Goal: Task Accomplishment & Management: Use online tool/utility

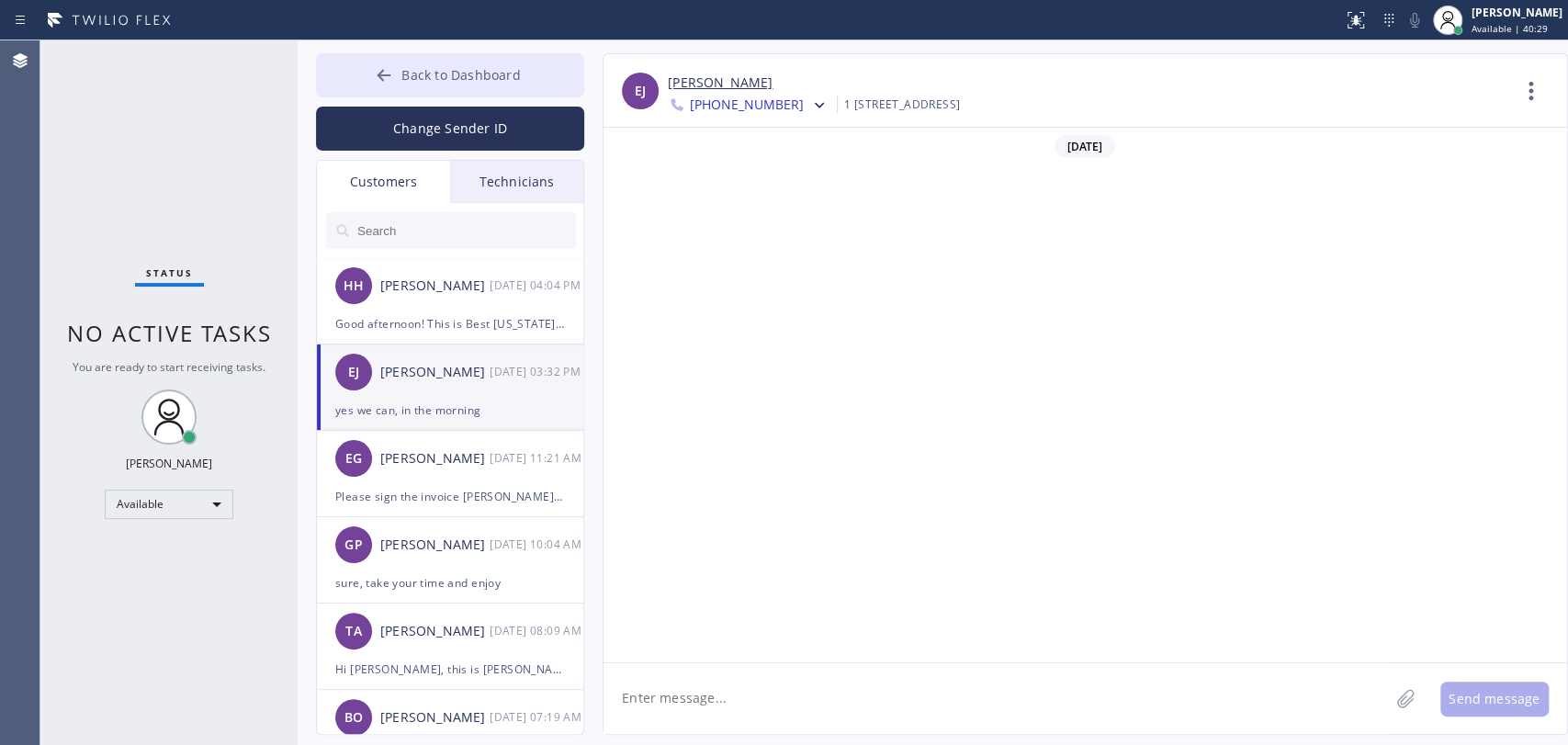
scroll to position [1913, 0]
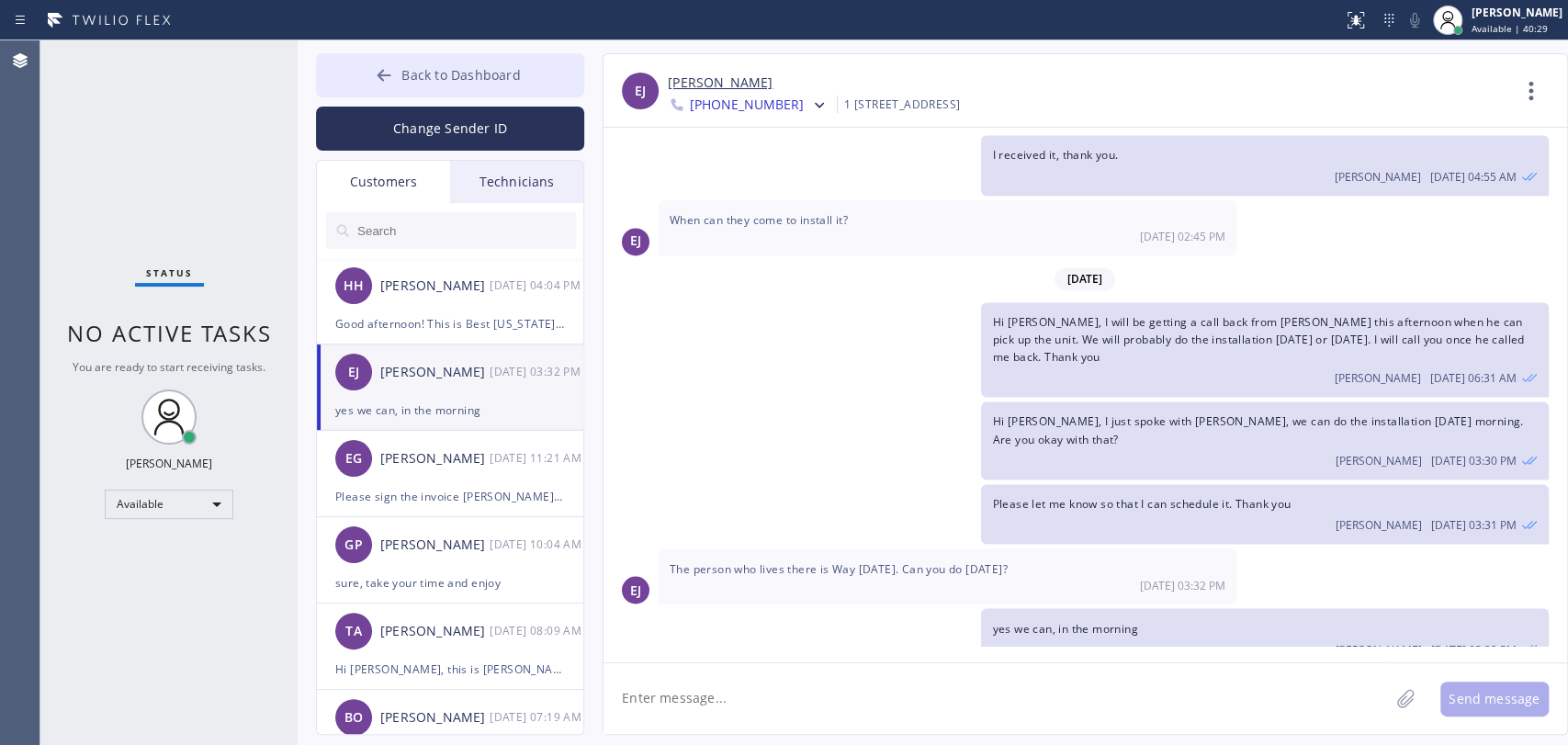
click at [467, 68] on span "Back to Dashboard" at bounding box center [461, 74] width 118 height 18
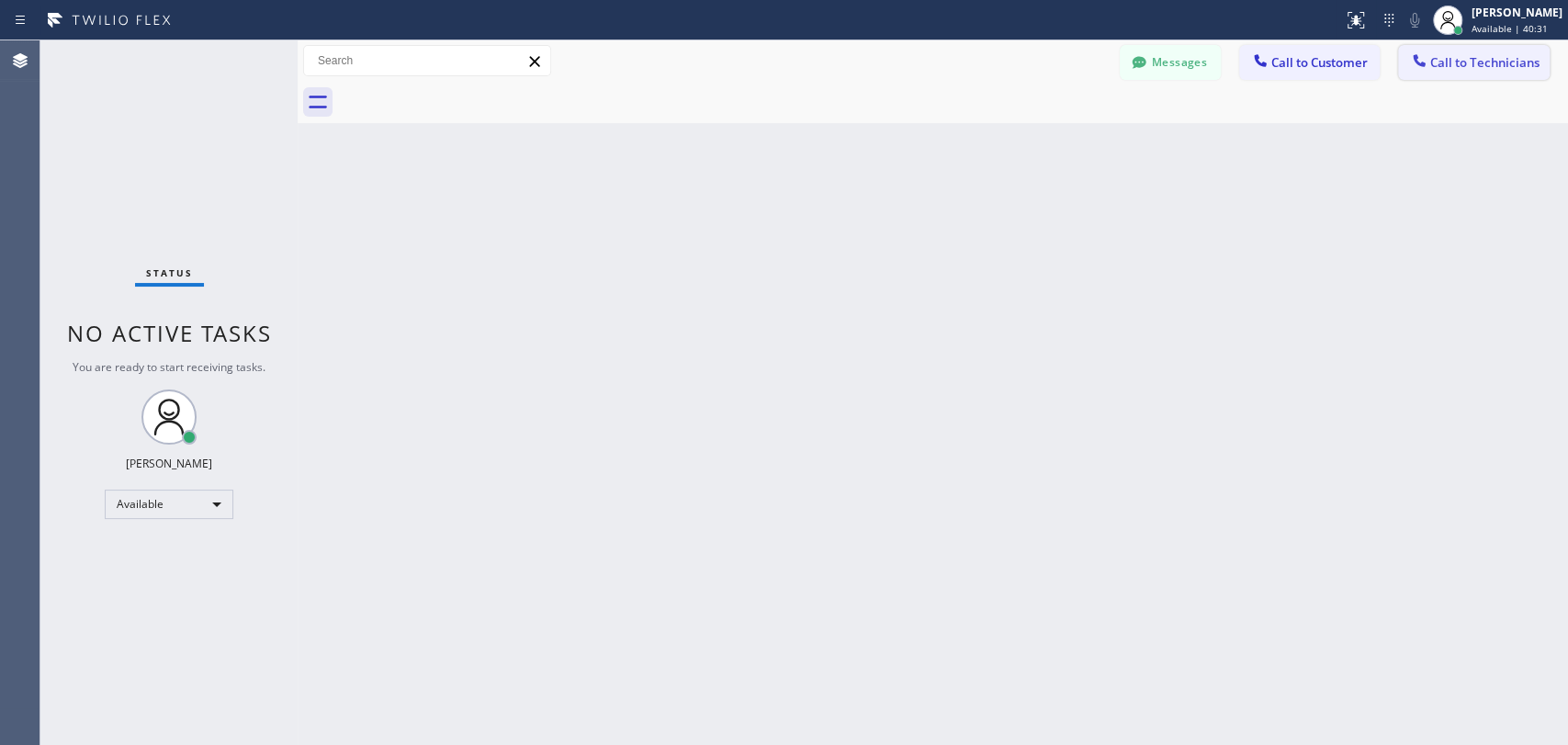
click at [1505, 72] on button "Call to Technicians" at bounding box center [1475, 63] width 152 height 35
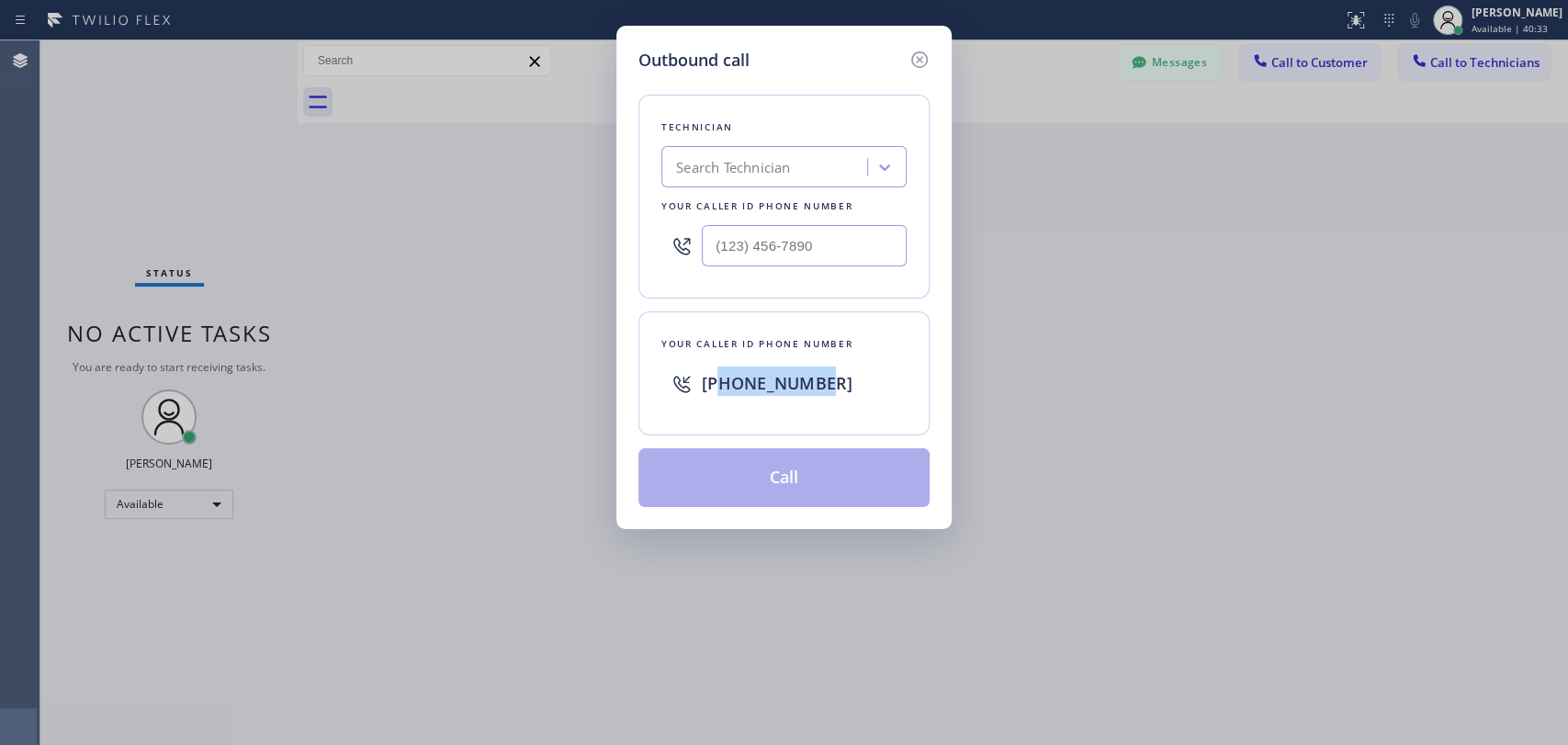
drag, startPoint x: 849, startPoint y: 391, endPoint x: 716, endPoint y: 391, distance: 133.0
click at [716, 391] on div "[PHONE_NUMBER]" at bounding box center [803, 383] width 205 height 33
copy span "3237011990"
click at [1383, 248] on div "Outbound call Technician Search Technician Your caller id phone number Your cal…" at bounding box center [784, 372] width 1568 height 745
drag, startPoint x: 816, startPoint y: 392, endPoint x: 690, endPoint y: 390, distance: 126.0
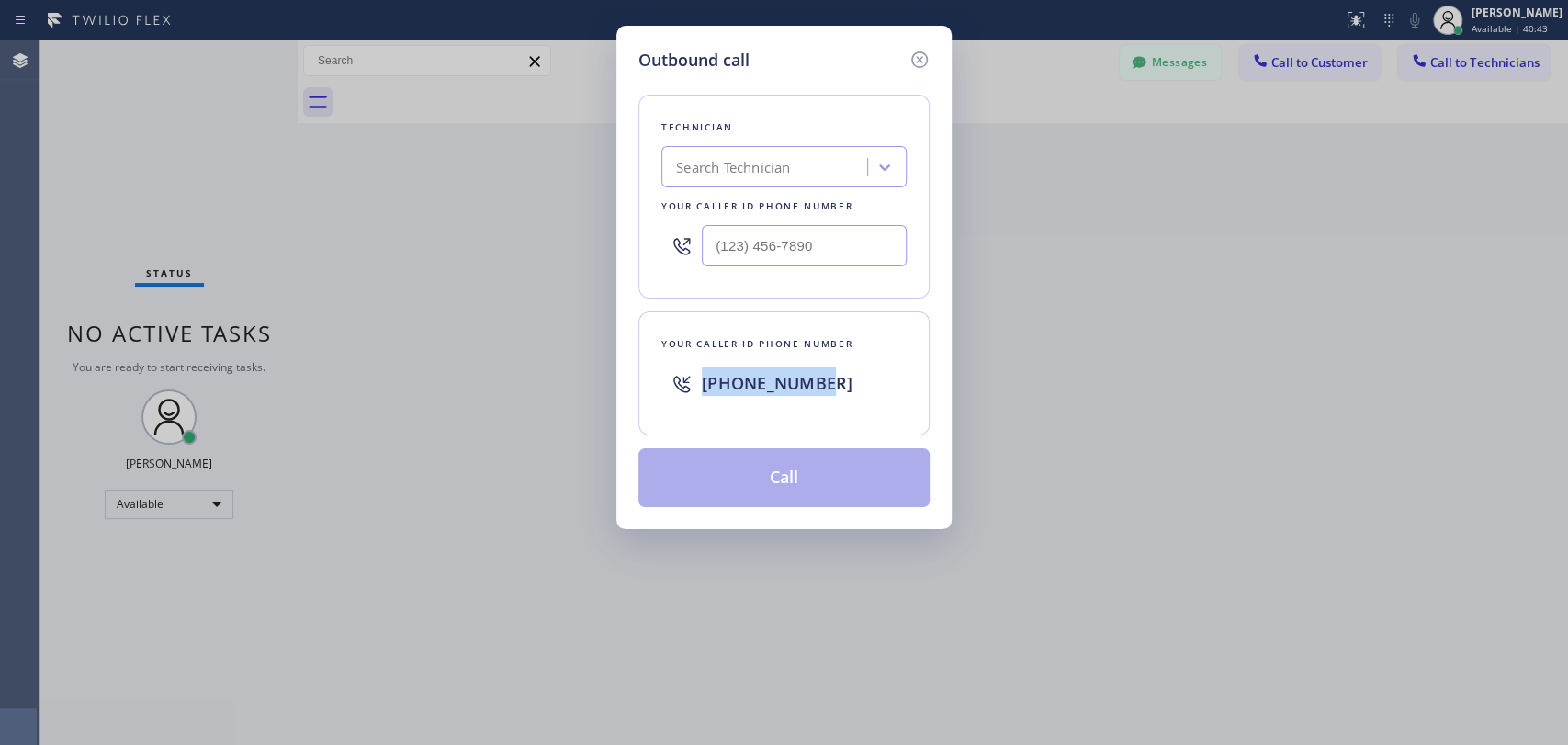
click at [690, 391] on div "[PHONE_NUMBER]" at bounding box center [784, 383] width 245 height 59
copy span "[PHONE_NUMBER]"
drag, startPoint x: 1334, startPoint y: 239, endPoint x: 1325, endPoint y: 230, distance: 12.7
click at [1334, 239] on div "Outbound call Technician Search Technician Your caller id phone number Your cal…" at bounding box center [784, 372] width 1568 height 745
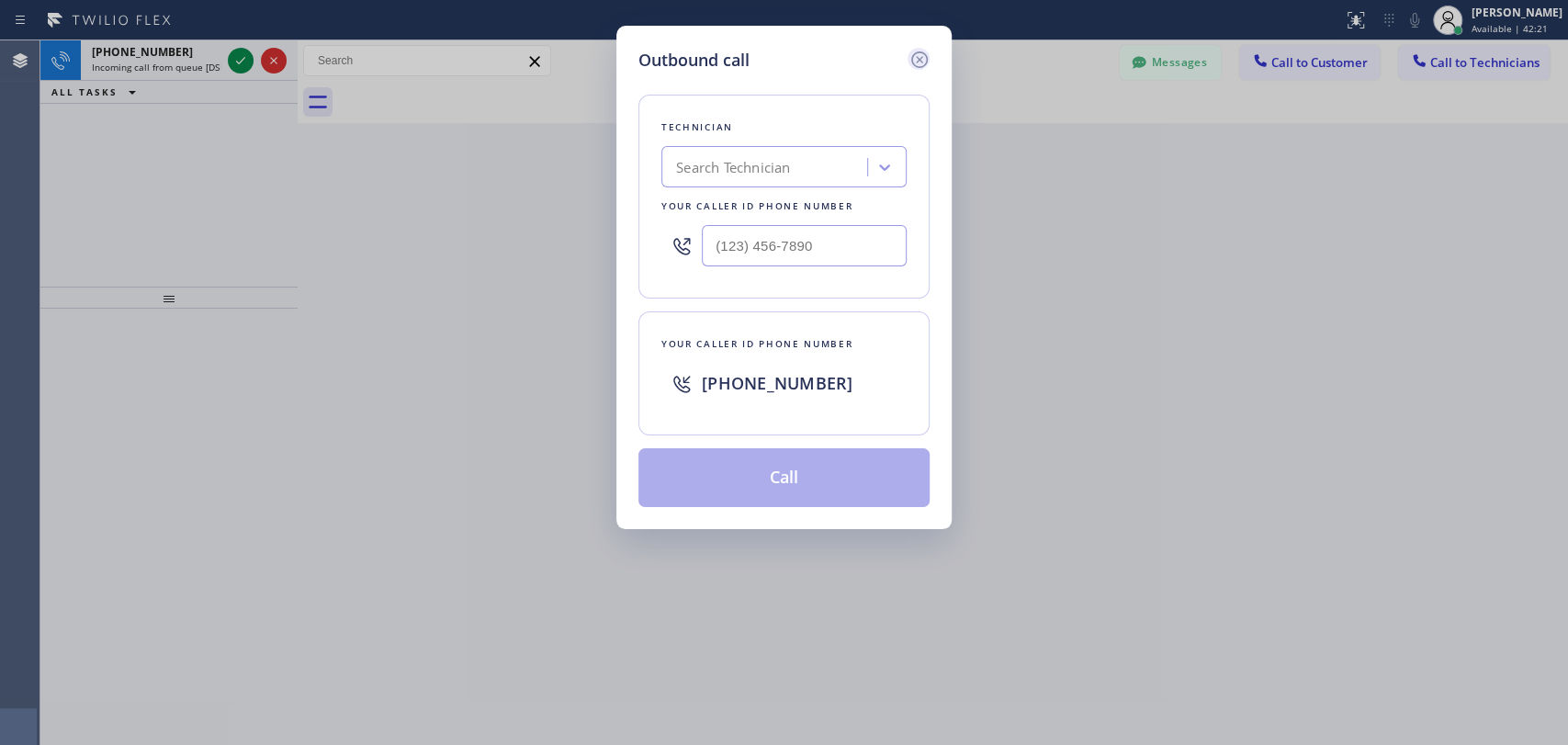
click at [918, 57] on icon at bounding box center [920, 60] width 17 height 17
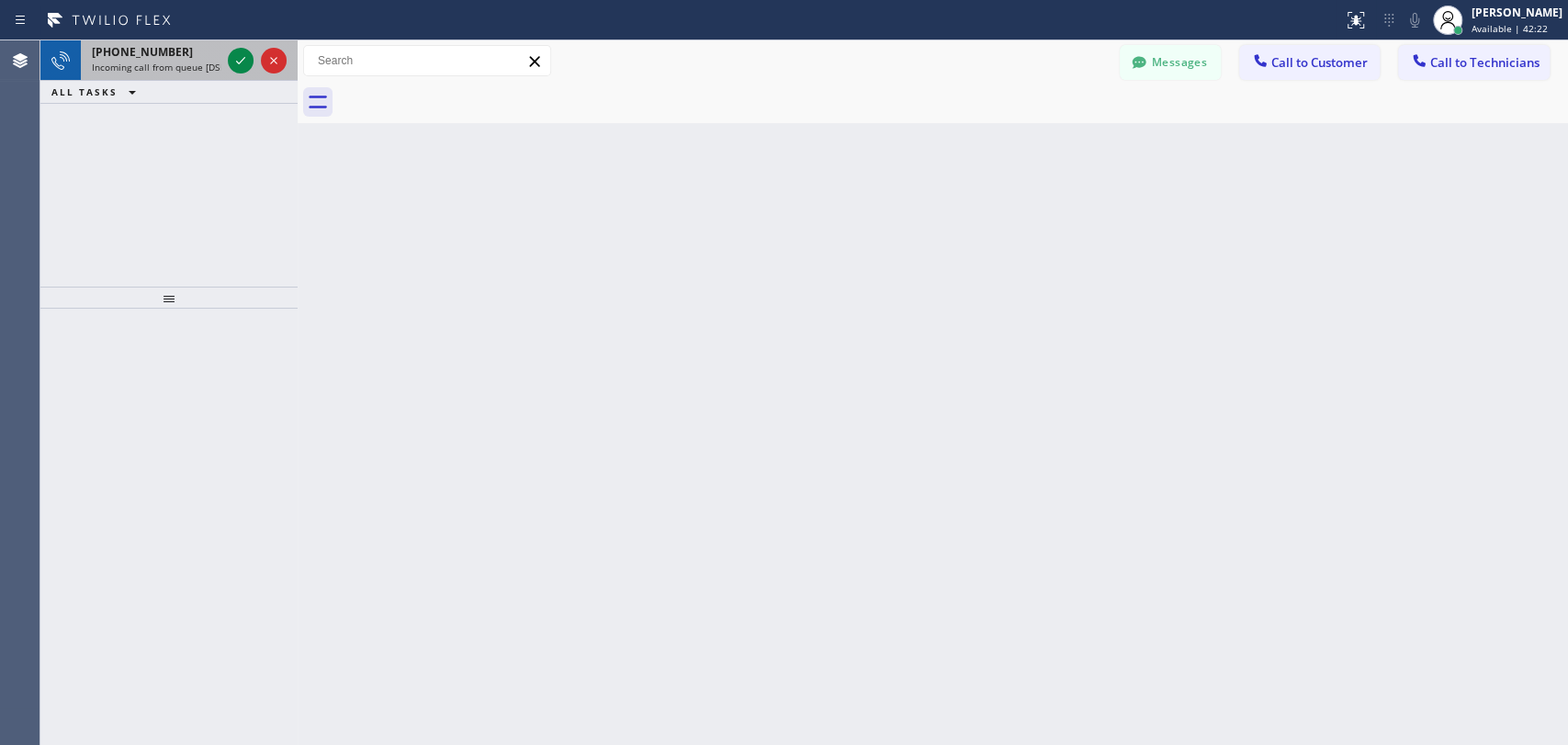
click at [248, 47] on div at bounding box center [256, 61] width 66 height 41
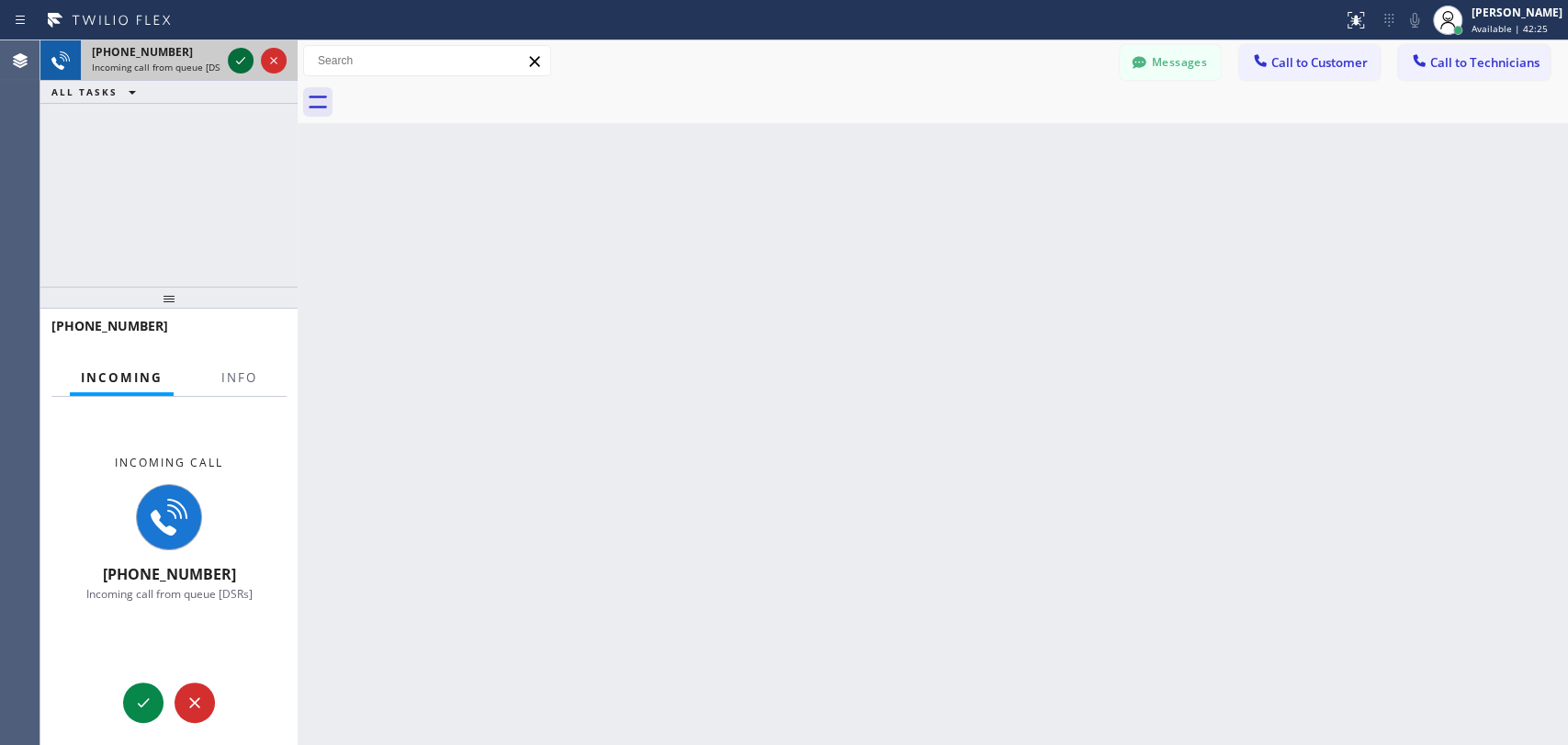
click at [235, 57] on icon at bounding box center [241, 61] width 22 height 22
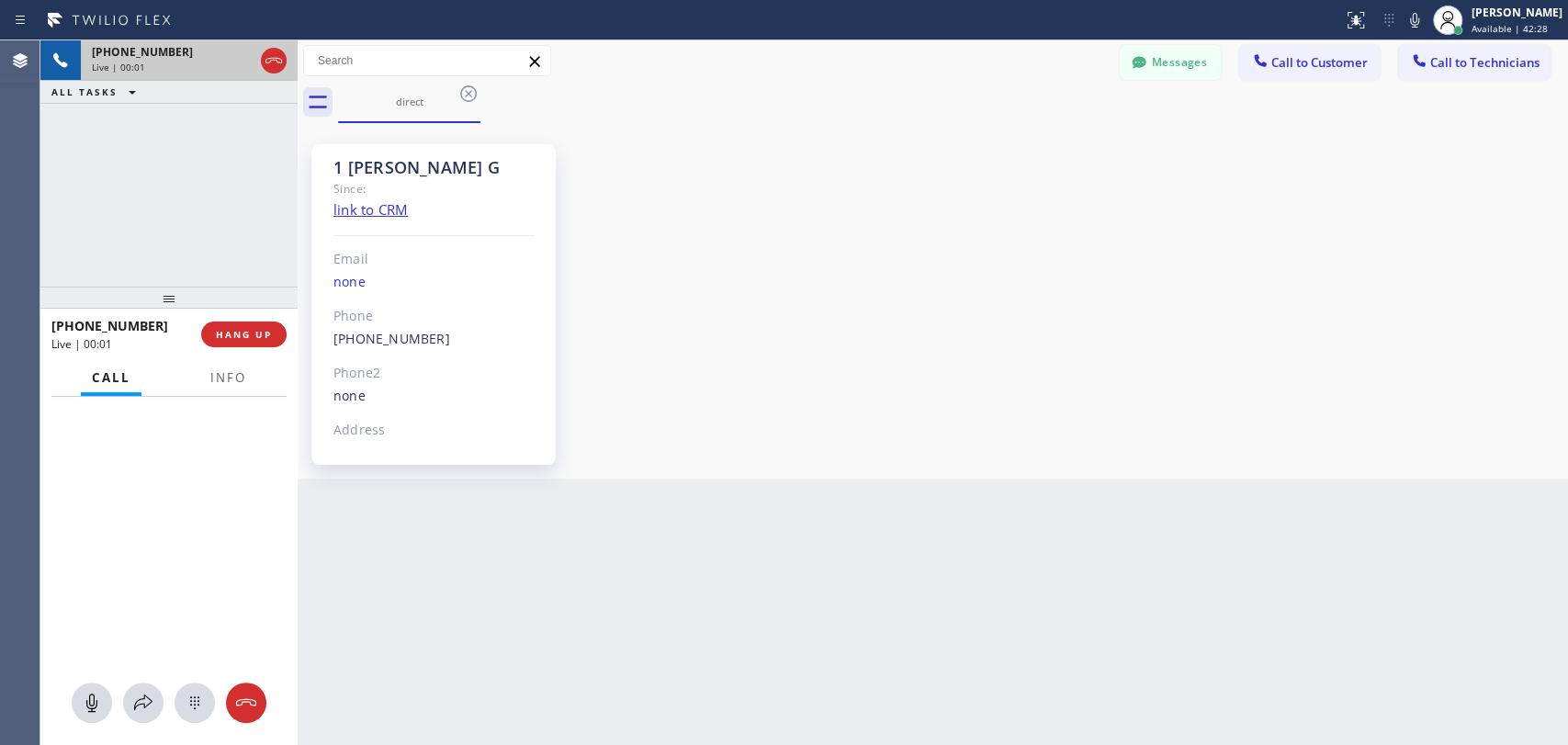
scroll to position [3464, 0]
click at [218, 261] on div "[PHONE_NUMBER] Live | 02:18 ALL TASKS ALL TASKS ACTIVE TASKS TASKS IN WRAP UP" at bounding box center [169, 164] width 257 height 246
click at [271, 328] on span "HANG UP" at bounding box center [243, 334] width 56 height 13
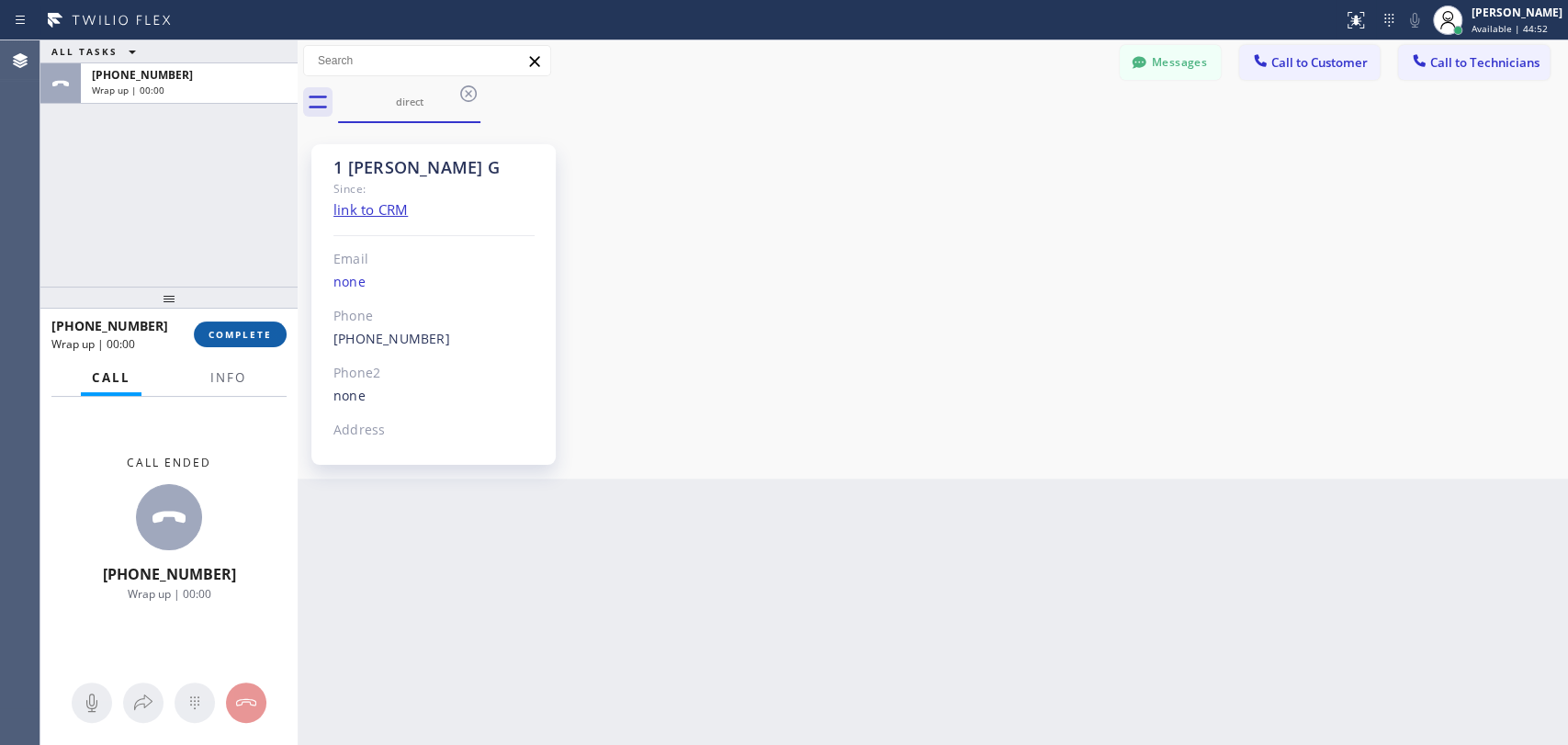
click at [265, 331] on span "COMPLETE" at bounding box center [240, 334] width 63 height 13
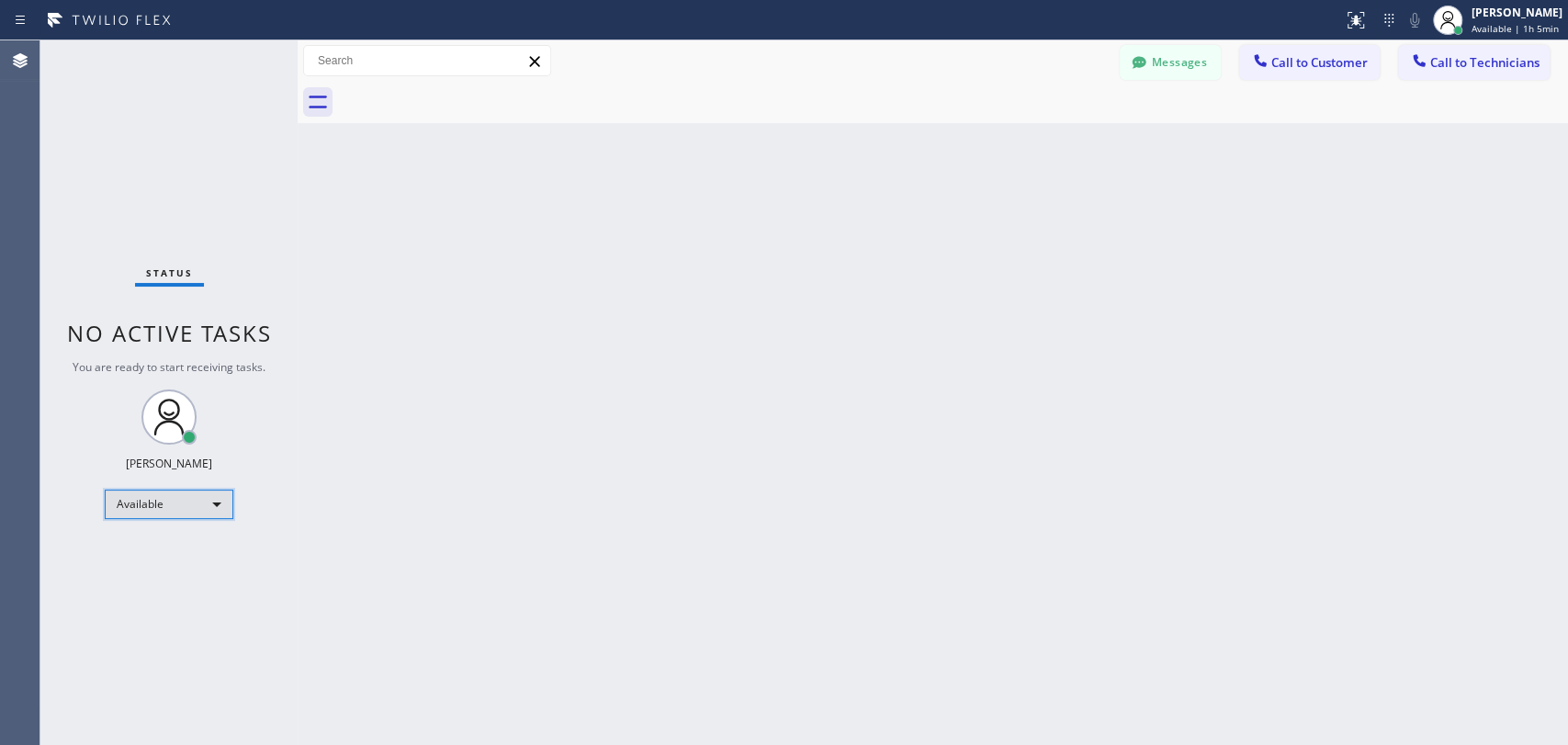
click at [156, 500] on div "Available" at bounding box center [168, 504] width 129 height 30
click at [172, 533] on li "Offline" at bounding box center [168, 528] width 125 height 22
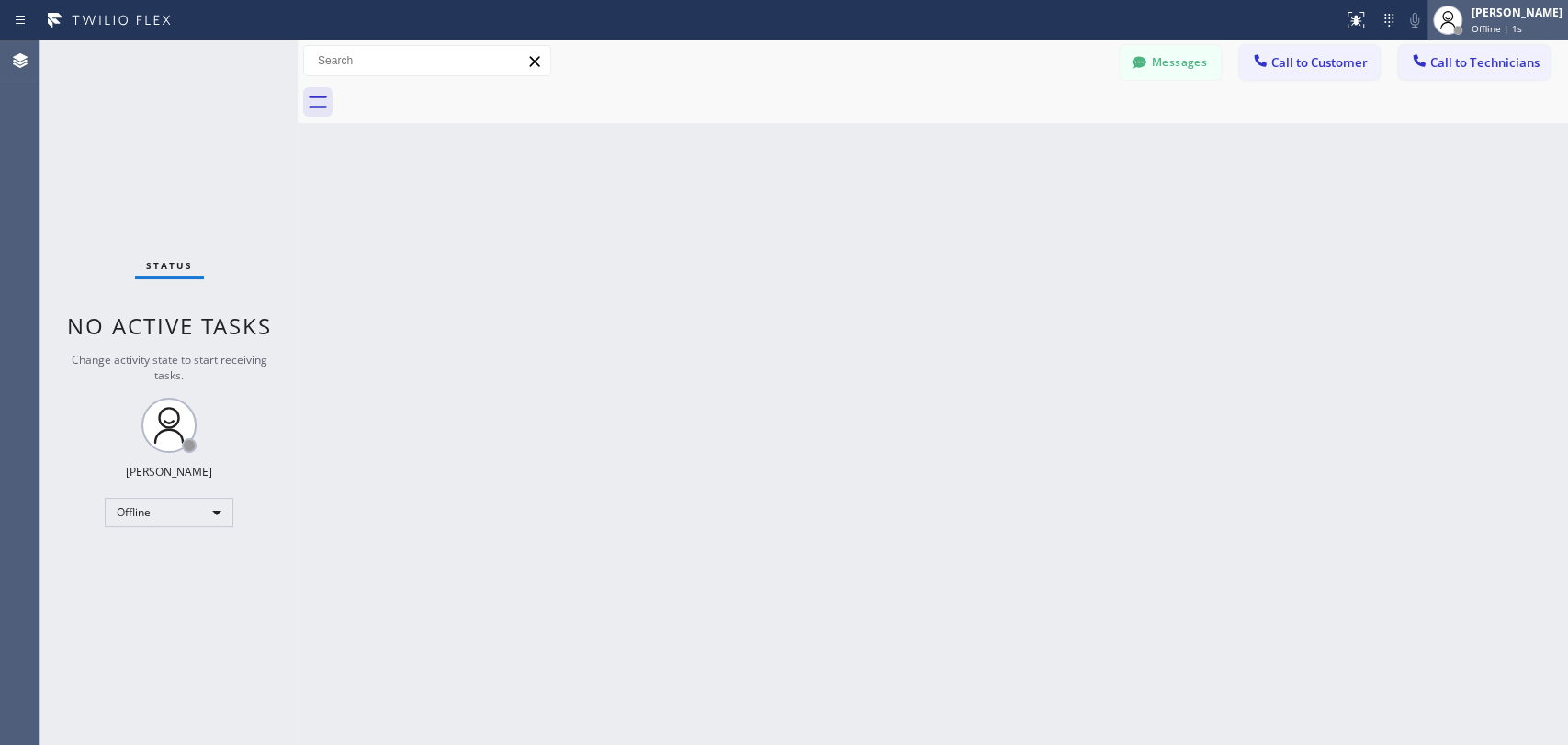
click at [1477, 17] on div "[PERSON_NAME]" at bounding box center [1517, 12] width 91 height 16
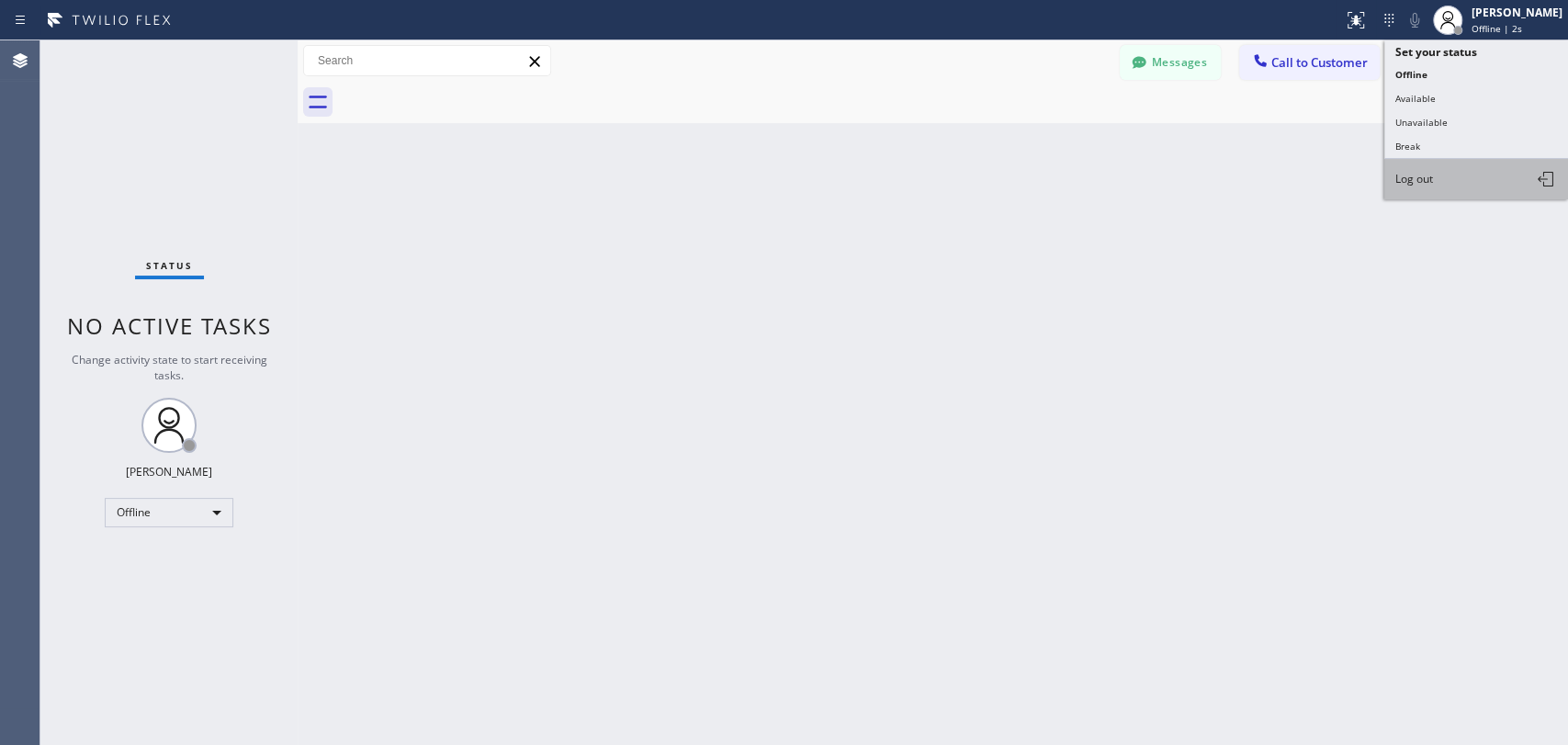
click at [1439, 173] on button "Log out" at bounding box center [1476, 180] width 184 height 41
